Goal: Task Accomplishment & Management: Manage account settings

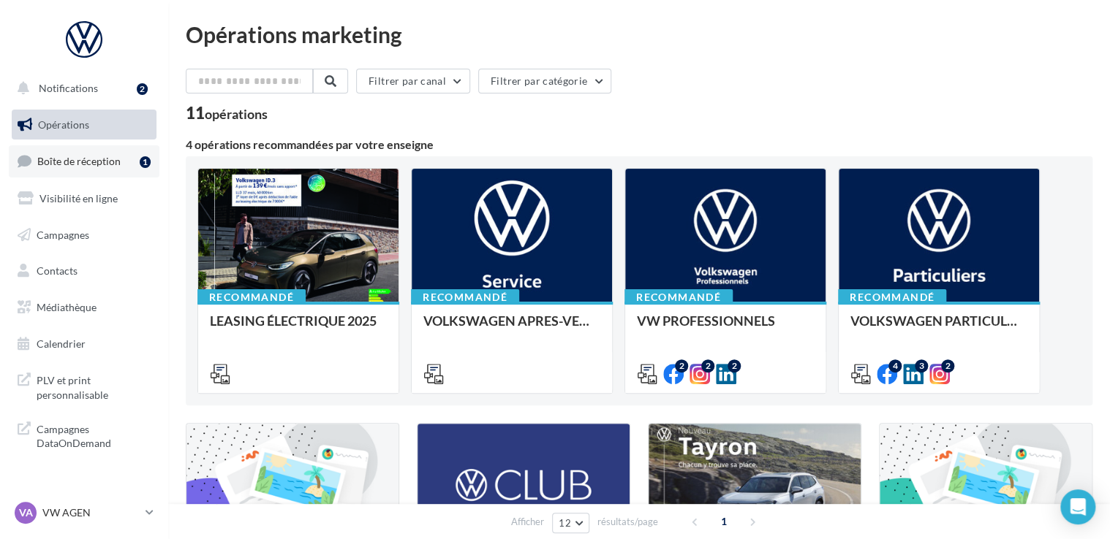
click at [108, 156] on span "Boîte de réception" at bounding box center [78, 161] width 83 height 12
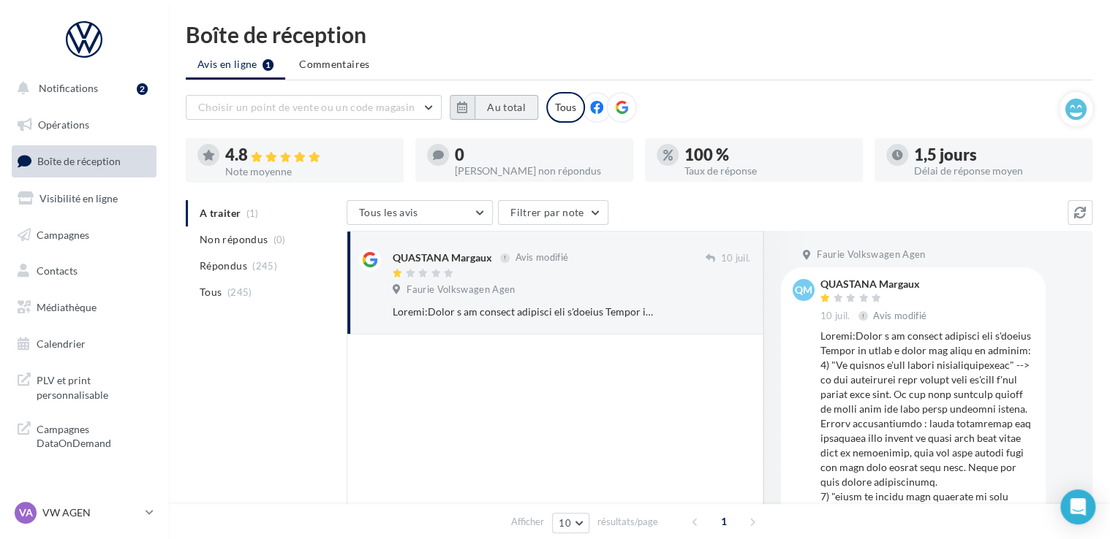
click at [483, 113] on button "Au total" at bounding box center [506, 107] width 64 height 25
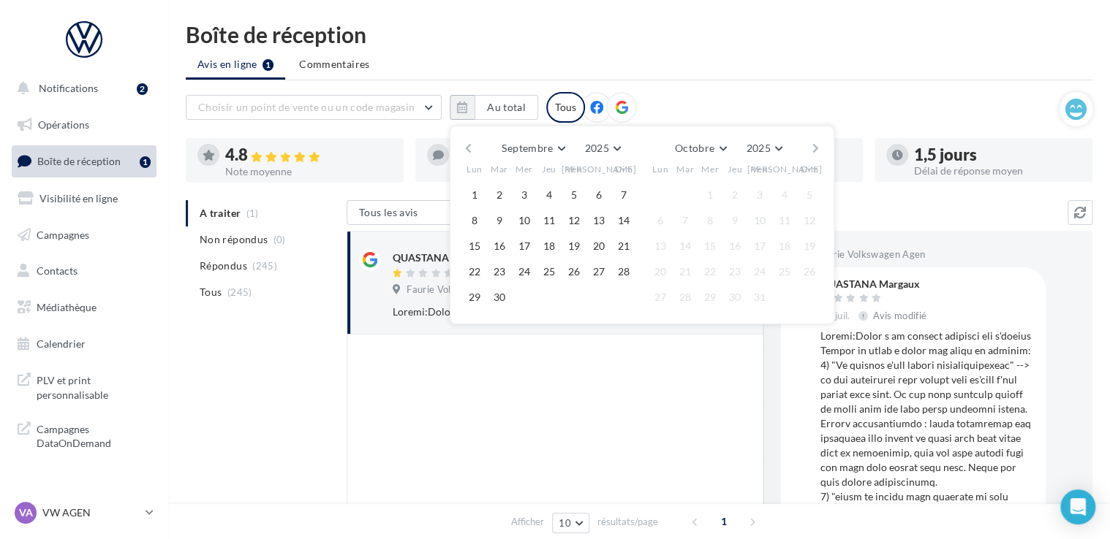
click at [466, 151] on button "button" at bounding box center [468, 148] width 12 height 20
click at [467, 150] on button "button" at bounding box center [468, 148] width 12 height 20
click at [505, 201] on button "1" at bounding box center [499, 195] width 22 height 22
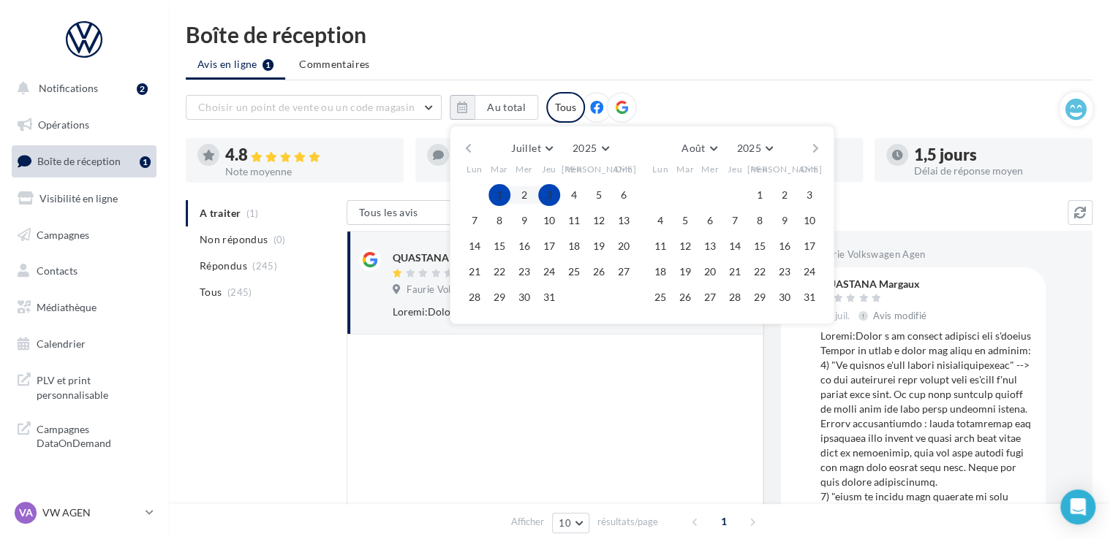
click at [817, 148] on button "button" at bounding box center [815, 148] width 12 height 20
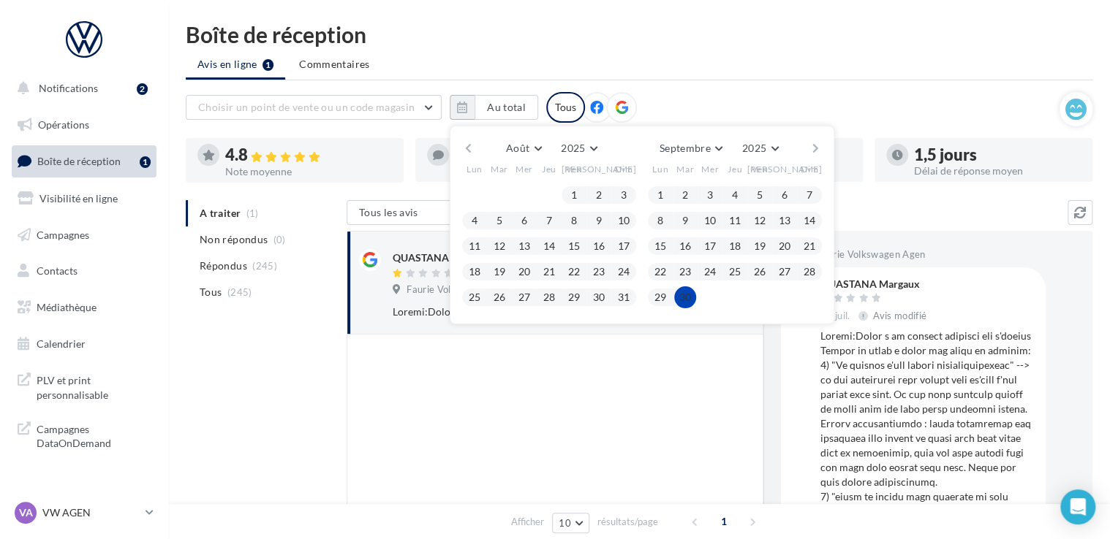
click at [689, 293] on button "30" at bounding box center [685, 298] width 22 height 22
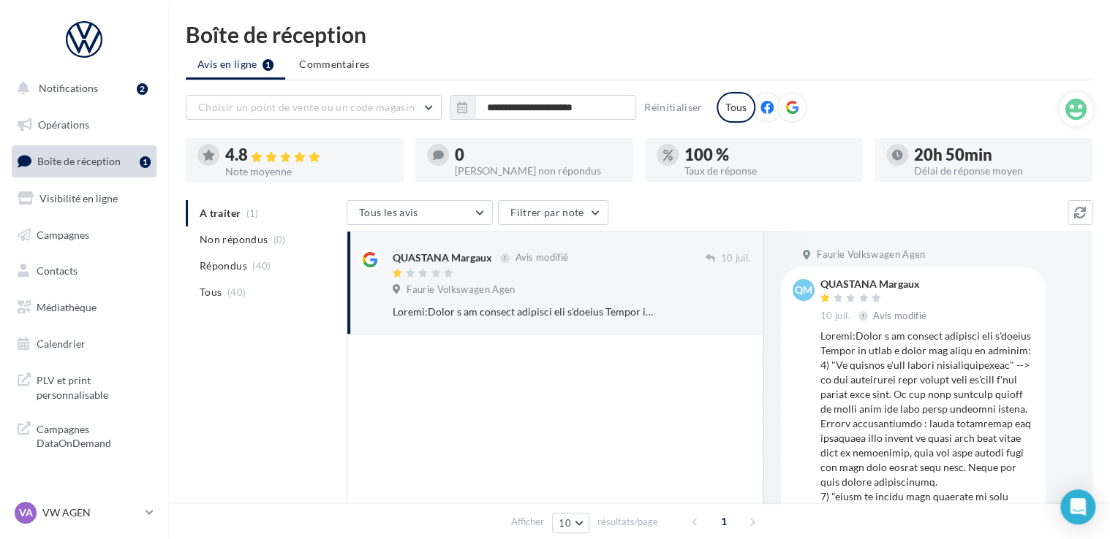
click at [227, 217] on ul "A traiter (1) Non répondus (0) Répondus (40) Tous (40)" at bounding box center [263, 252] width 155 height 105
click at [556, 126] on div "**********" at bounding box center [639, 115] width 906 height 46
click at [792, 108] on icon at bounding box center [791, 107] width 13 height 13
click at [689, 208] on div "Tous les avis Tous les avis Avis avec commentaire Avis sans commentaire Filtrer…" at bounding box center [706, 214] width 721 height 28
drag, startPoint x: 661, startPoint y: 212, endPoint x: 531, endPoint y: 213, distance: 130.1
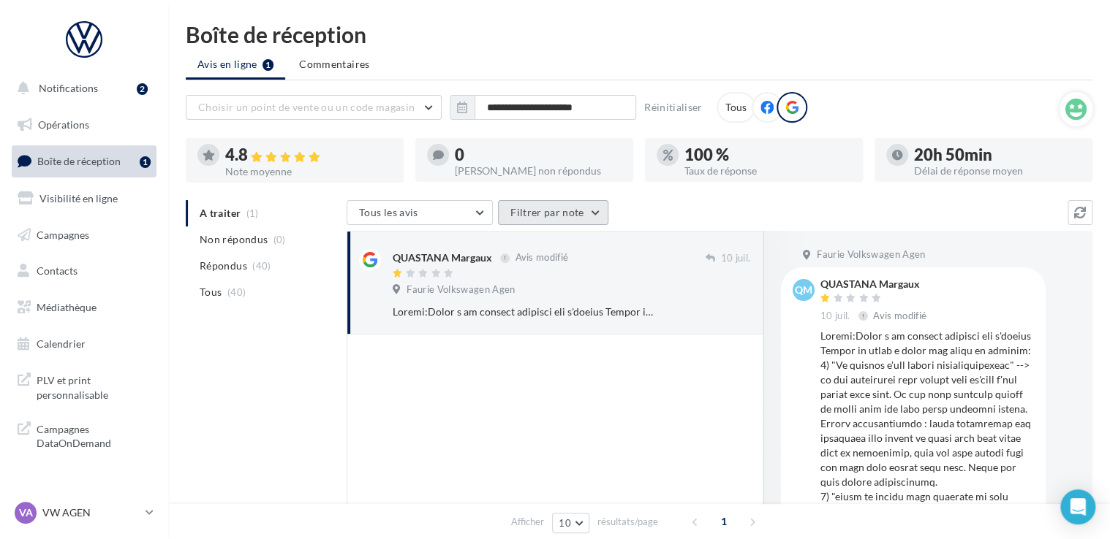
click at [662, 212] on div "Tous les avis Tous les avis Avis avec commentaire Avis sans commentaire Filtrer…" at bounding box center [706, 214] width 721 height 28
click at [220, 210] on ul "A traiter (1) Non répondus (0) Répondus (40) Tous (40)" at bounding box center [263, 252] width 155 height 105
click at [84, 161] on span "Boîte de réception" at bounding box center [78, 161] width 83 height 12
click at [92, 159] on span "Boîte de réception" at bounding box center [78, 161] width 83 height 12
click at [225, 214] on ul "A traiter (1) Non répondus (0) Répondus (40) Tous (40)" at bounding box center [263, 252] width 155 height 105
